Goal: Transaction & Acquisition: Purchase product/service

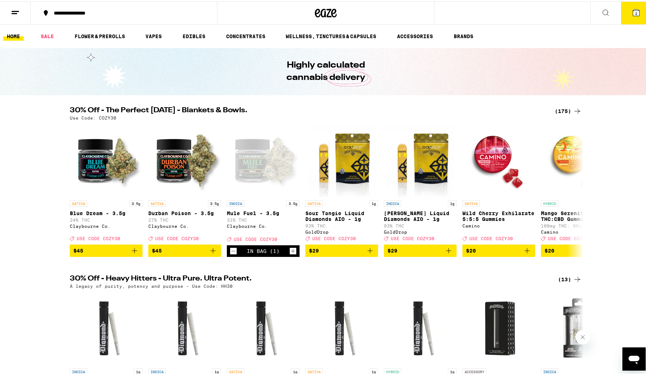
click at [633, 14] on icon at bounding box center [636, 11] width 7 height 7
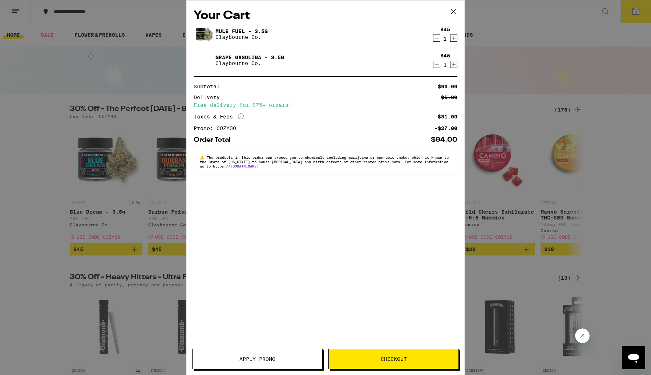
click at [370, 358] on span "Checkout" at bounding box center [394, 359] width 130 height 5
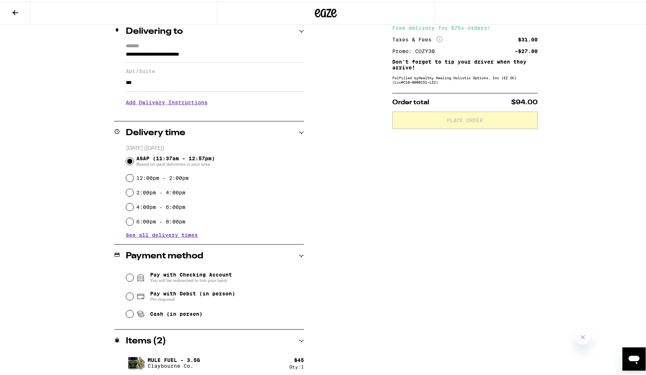
scroll to position [119, 0]
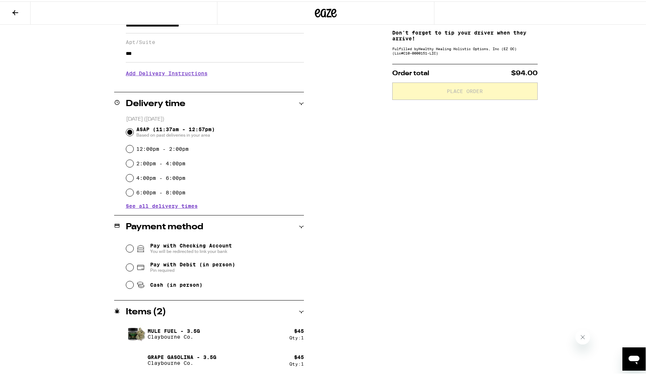
click at [136, 248] on icon at bounding box center [140, 247] width 9 height 9
click at [133, 248] on input "Pay with Checking Account You will be redirected to link your bank" at bounding box center [129, 247] width 7 height 7
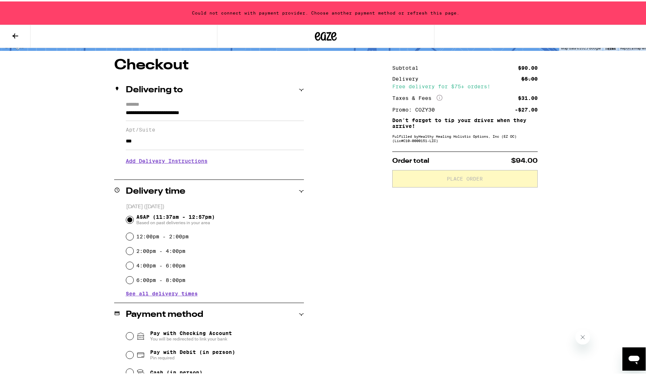
scroll to position [0, 0]
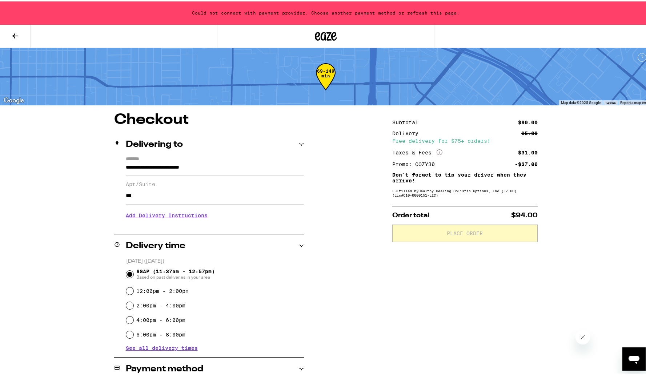
click at [325, 33] on icon at bounding box center [326, 34] width 22 height 13
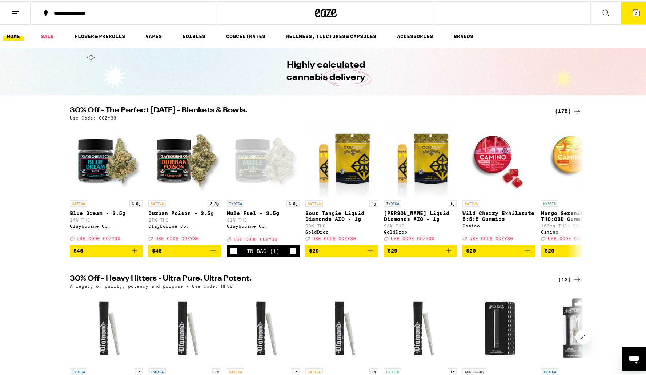
click at [13, 17] on button at bounding box center [15, 11] width 31 height 23
click at [19, 11] on icon at bounding box center [15, 11] width 9 height 9
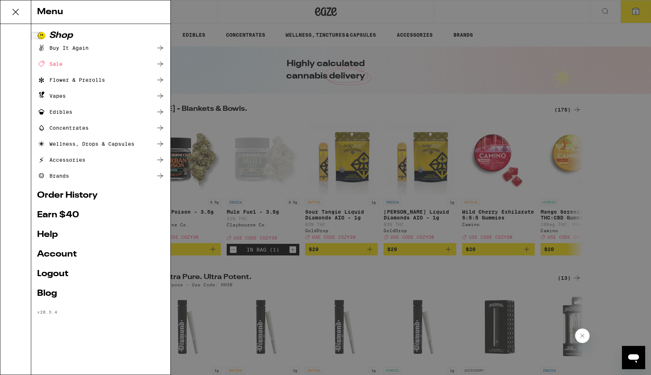
click at [52, 248] on ul "Shop Buy It Again Sale Flower & Prerolls Vapes Edibles Concentrates Wellness, D…" at bounding box center [101, 173] width 128 height 284
click at [52, 257] on link "Account" at bounding box center [101, 254] width 128 height 9
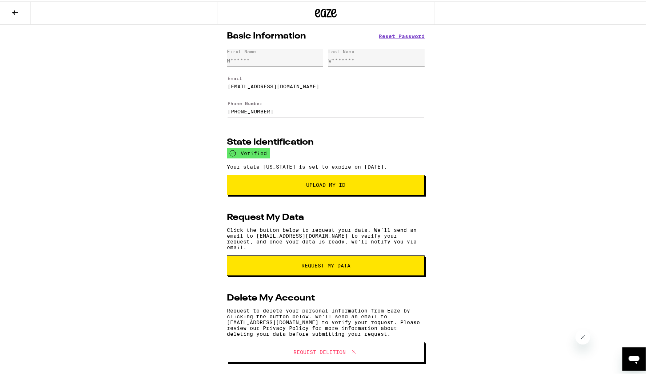
click at [346, 356] on span at bounding box center [352, 350] width 12 height 9
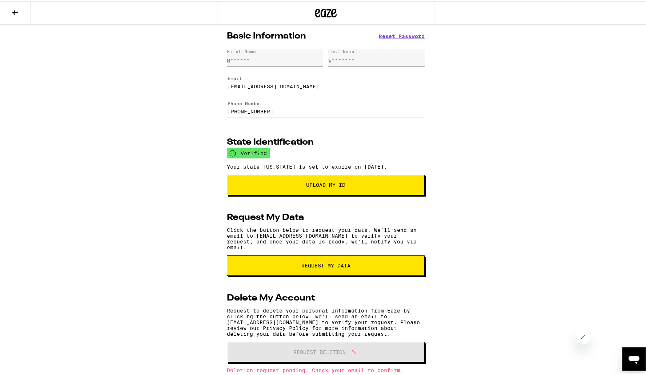
click at [321, 16] on icon at bounding box center [326, 11] width 11 height 9
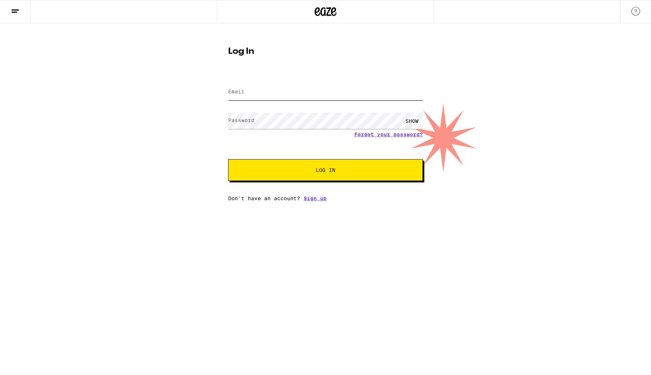
click at [248, 93] on input "Email" at bounding box center [325, 92] width 195 height 16
click at [334, 201] on html "Log In Email Email m0cha911986@gmail.com Password Password SHOW Forgot your pas…" at bounding box center [325, 100] width 651 height 201
click at [337, 167] on button "Log In" at bounding box center [325, 170] width 195 height 22
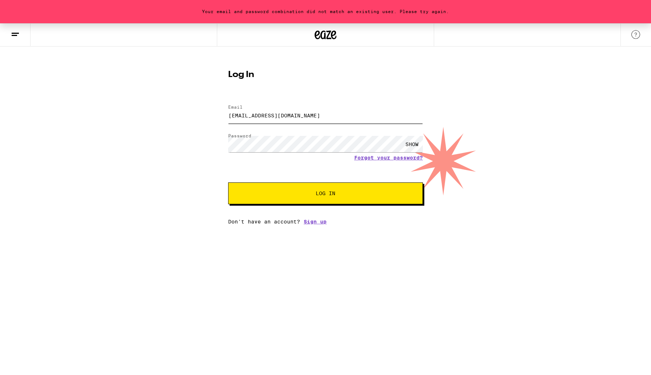
click at [318, 114] on input "m0cha911986@gmail.com" at bounding box center [325, 115] width 195 height 16
type input "mstweettampasfinest@yahoo.com"
click at [322, 196] on span "Log In" at bounding box center [326, 193] width 20 height 5
